Goal: Check status: Check status

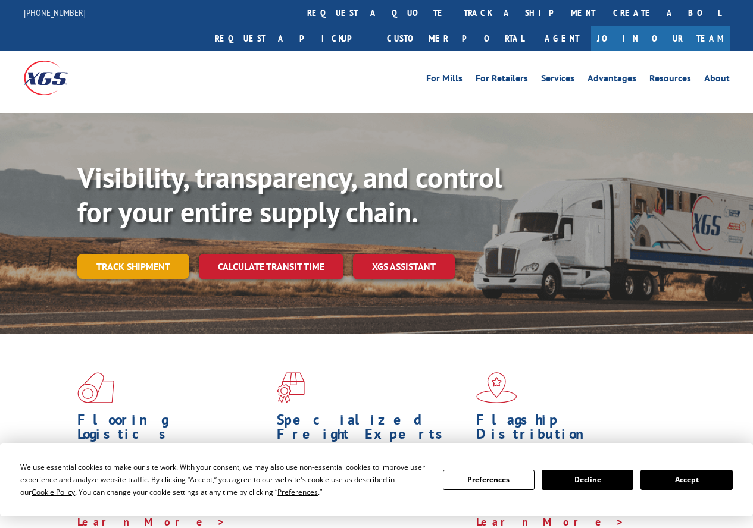
click at [158, 254] on link "Track shipment" at bounding box center [133, 266] width 112 height 25
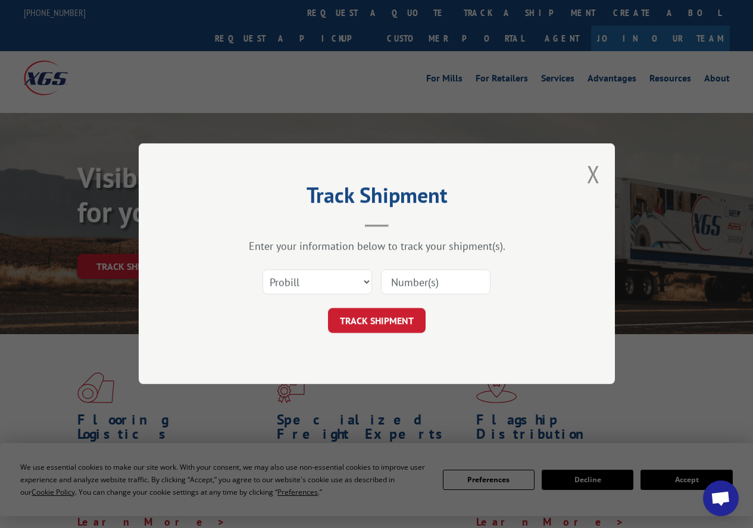
click at [412, 278] on input at bounding box center [435, 282] width 109 height 25
paste input "16945302"
type input "16945302"
click at [395, 312] on button "TRACK SHIPMENT" at bounding box center [377, 321] width 98 height 25
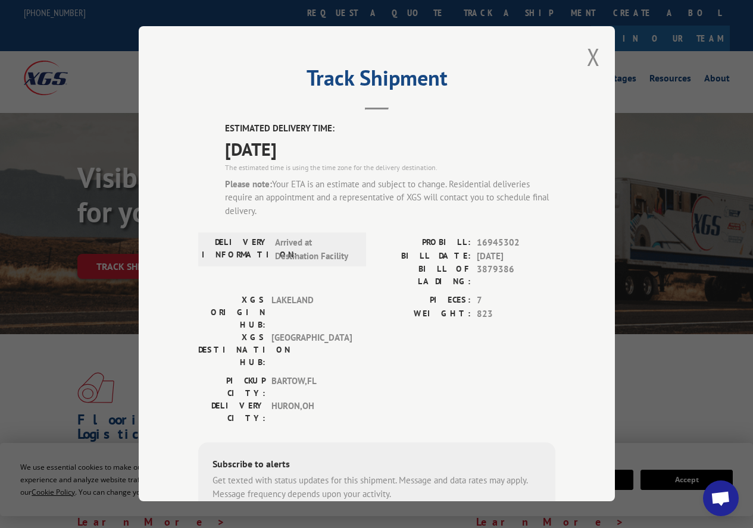
scroll to position [59, 0]
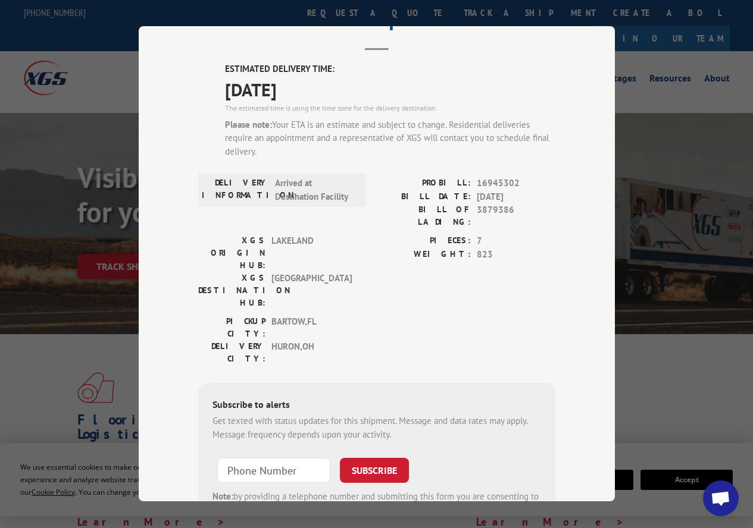
click at [715, 507] on span "Open chat" at bounding box center [720, 499] width 20 height 17
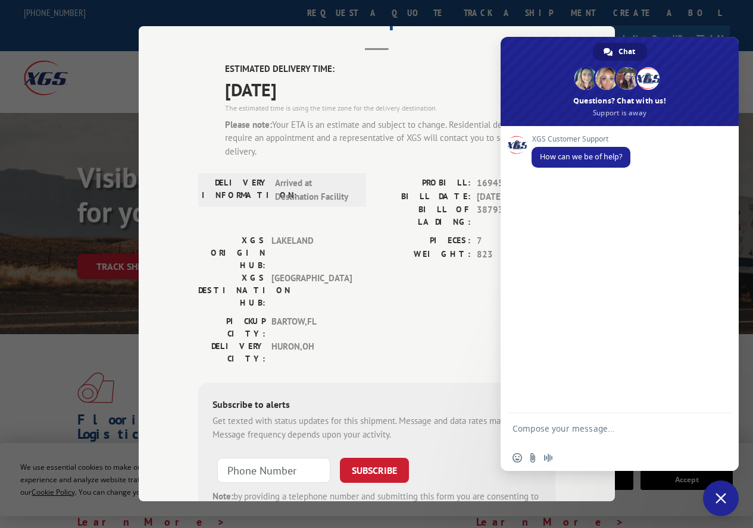
click at [544, 433] on textarea "Compose your message..." at bounding box center [606, 434] width 188 height 21
type textarea "Tracking, time preference"
